Goal: Find specific page/section: Find specific page/section

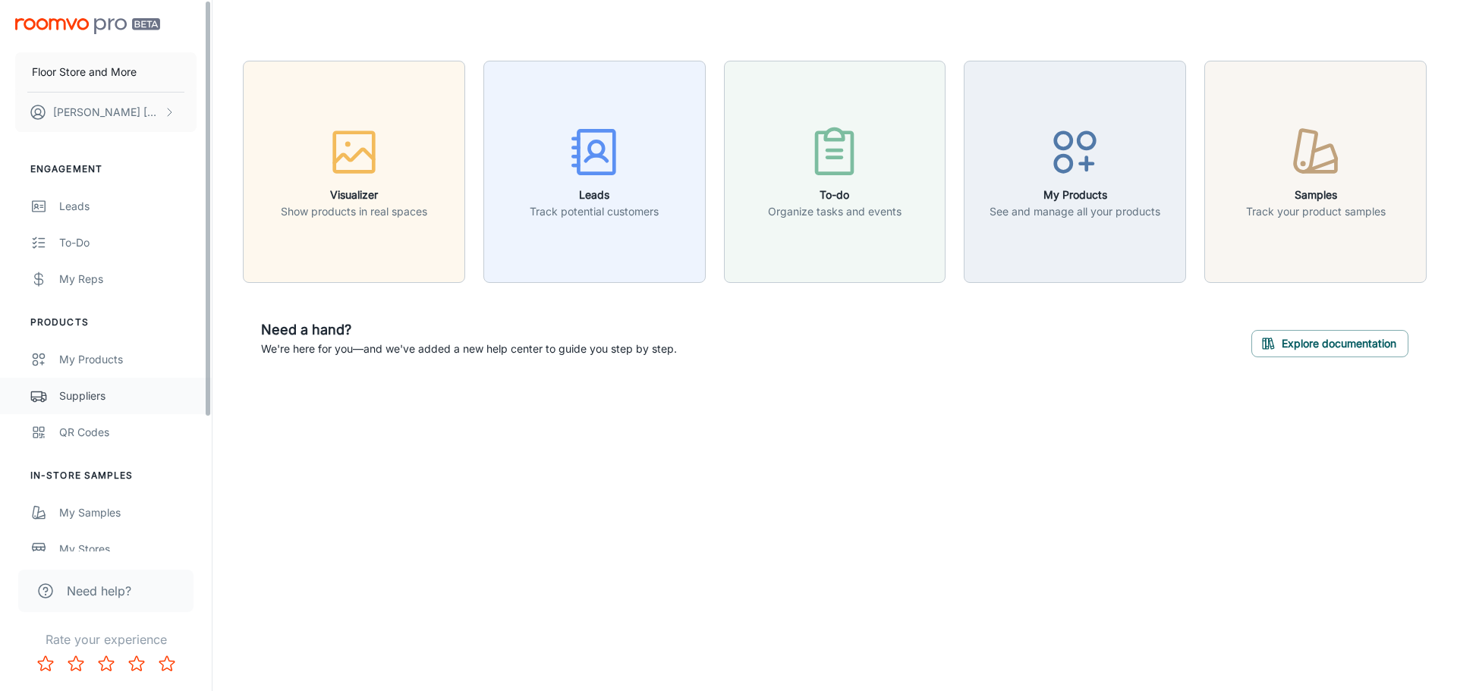
click at [105, 385] on link "Suppliers" at bounding box center [106, 396] width 212 height 36
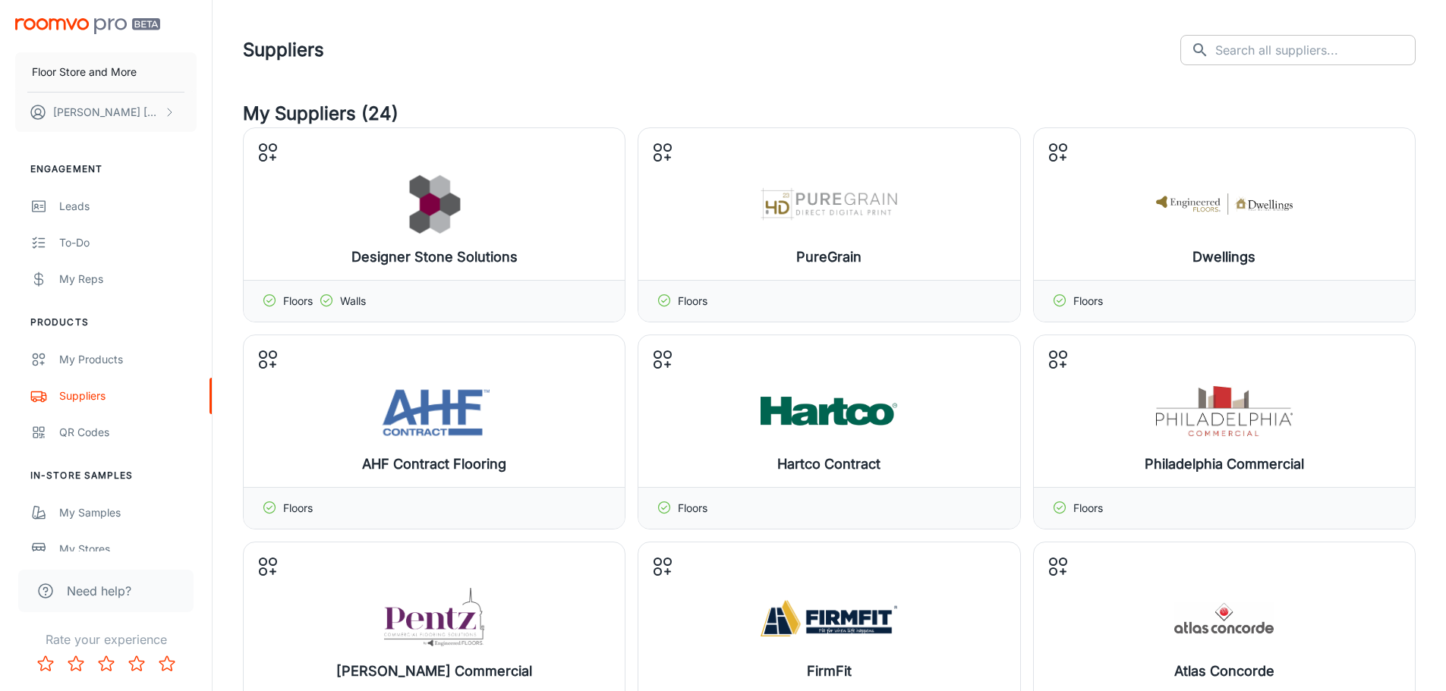
click at [1282, 46] on input "text" at bounding box center [1315, 50] width 200 height 30
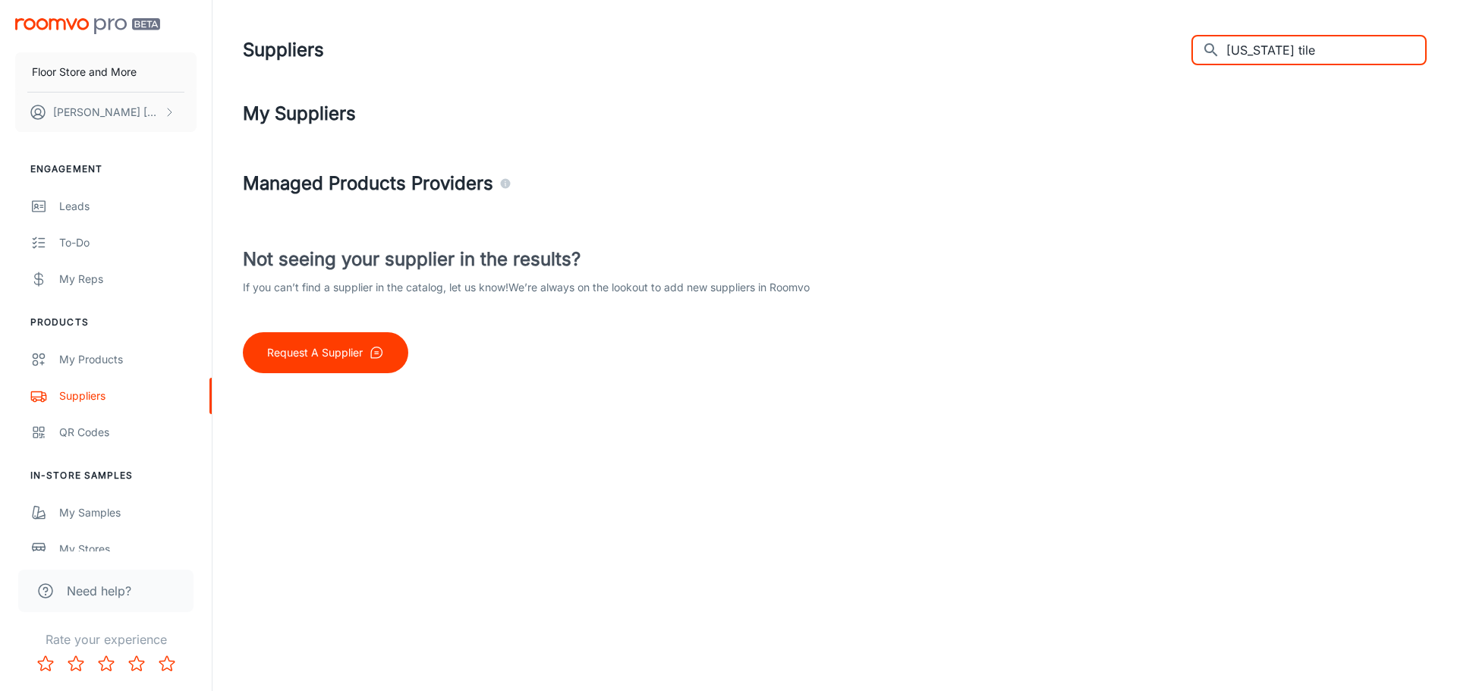
click at [1321, 52] on input "[US_STATE] tile" at bounding box center [1326, 50] width 200 height 30
type input "[US_STATE]"
click at [1262, 53] on input "[US_STATE]" at bounding box center [1326, 50] width 200 height 30
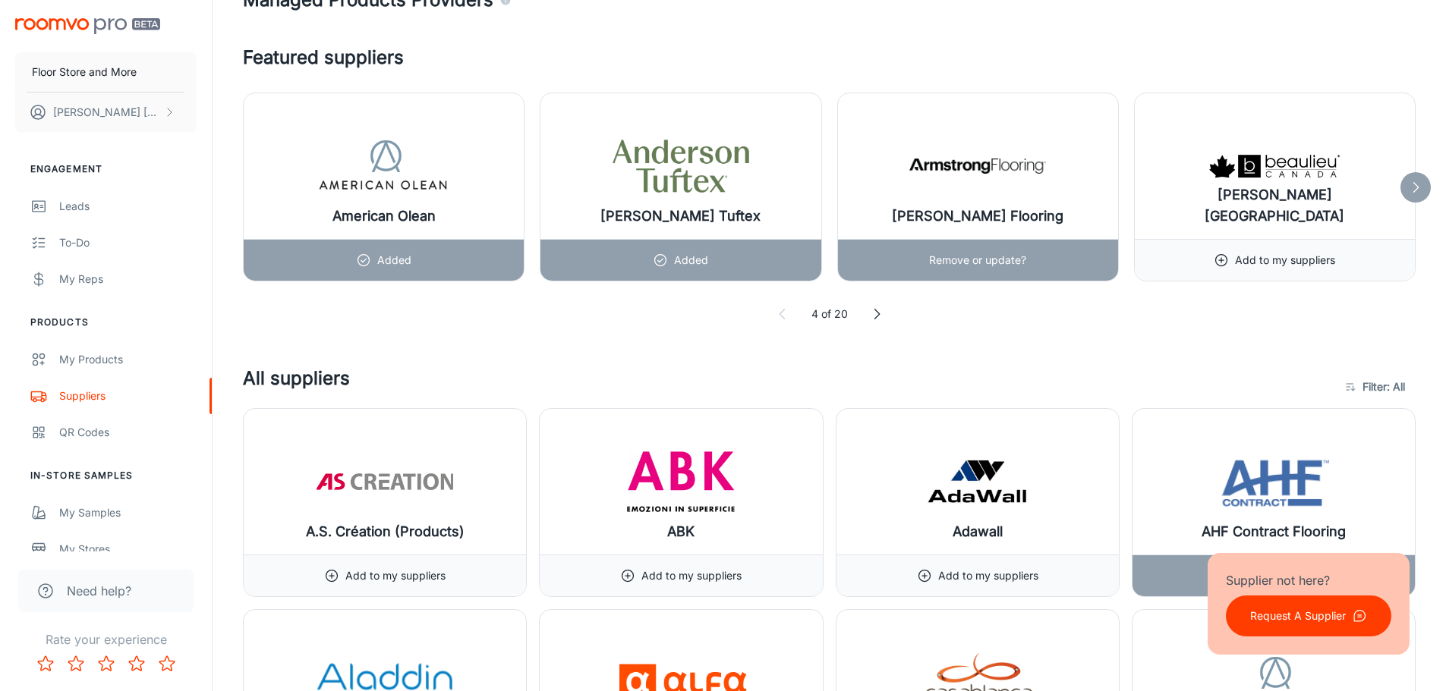
scroll to position [835, 0]
click at [880, 313] on icon at bounding box center [876, 313] width 15 height 15
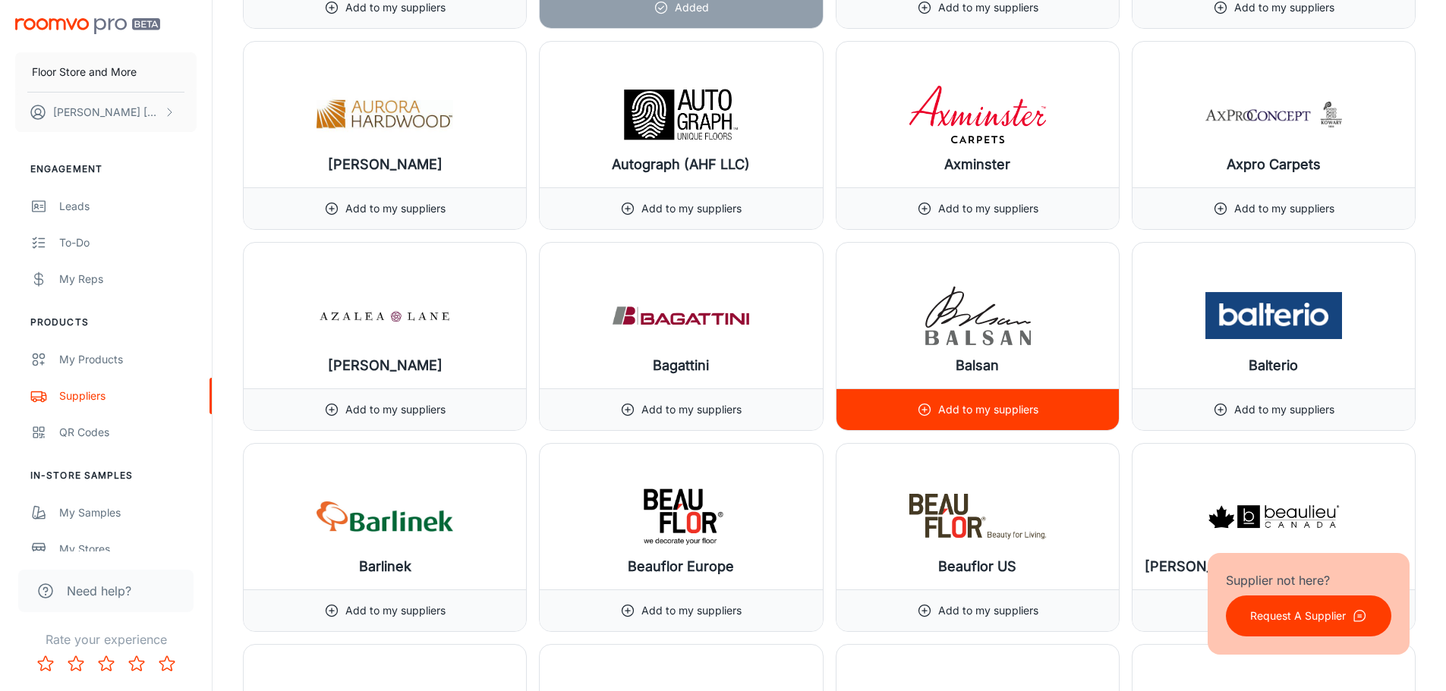
scroll to position [2656, 0]
